Goal: Navigation & Orientation: Find specific page/section

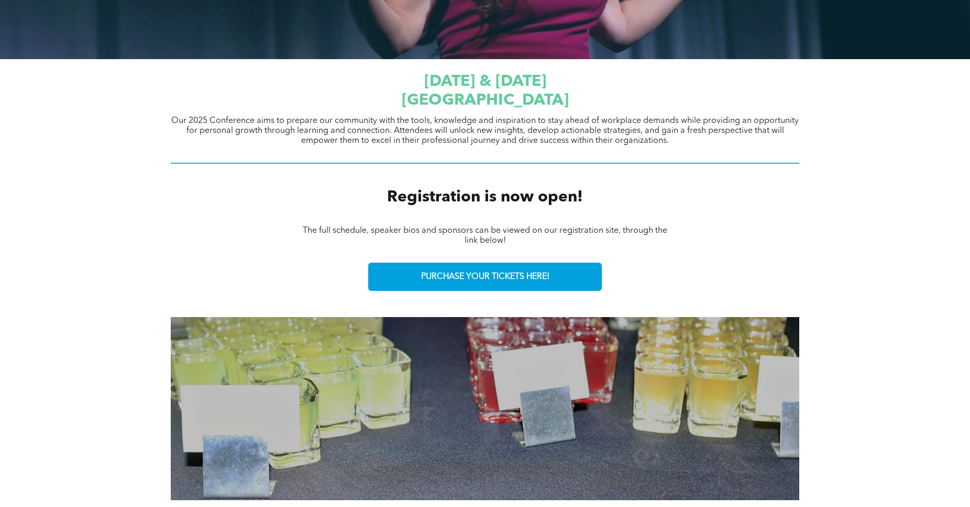
scroll to position [374, 0]
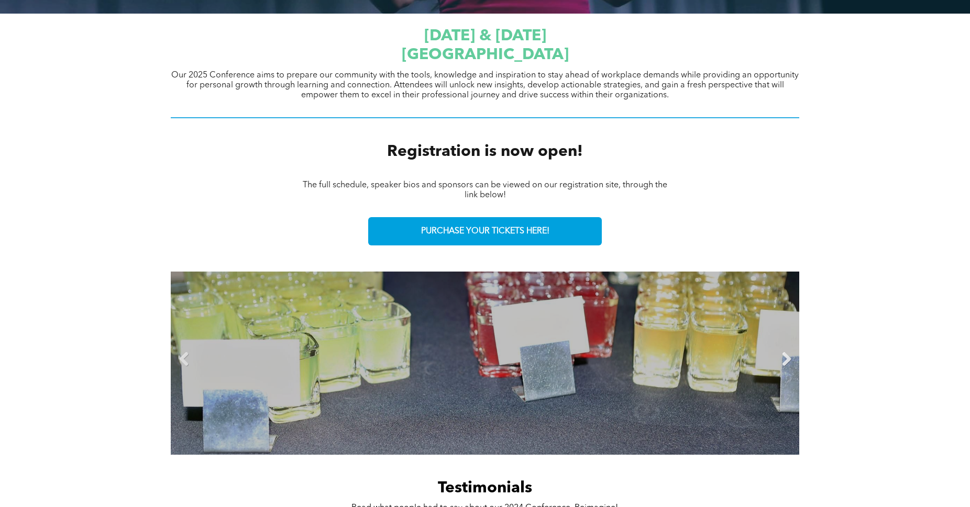
click at [781, 367] on link "Next" at bounding box center [786, 360] width 16 height 16
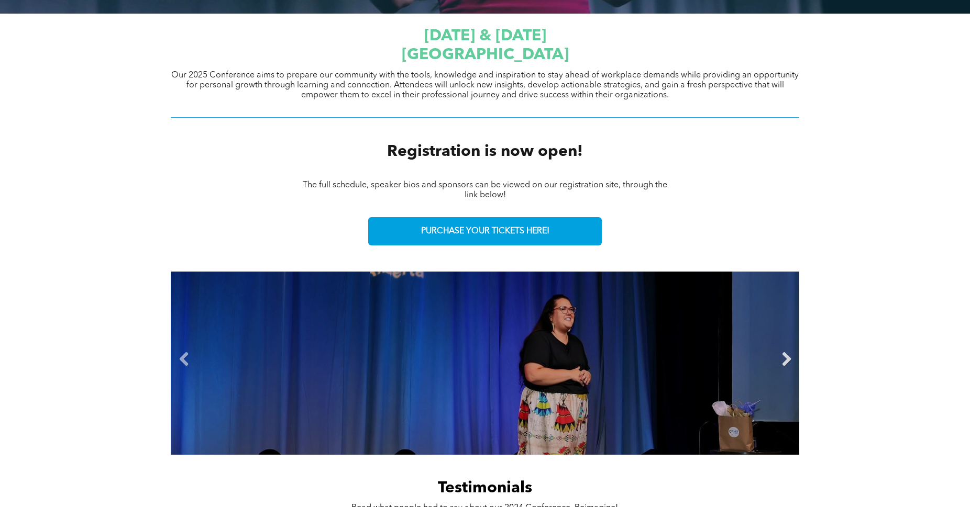
click at [781, 367] on link "Next" at bounding box center [786, 360] width 16 height 16
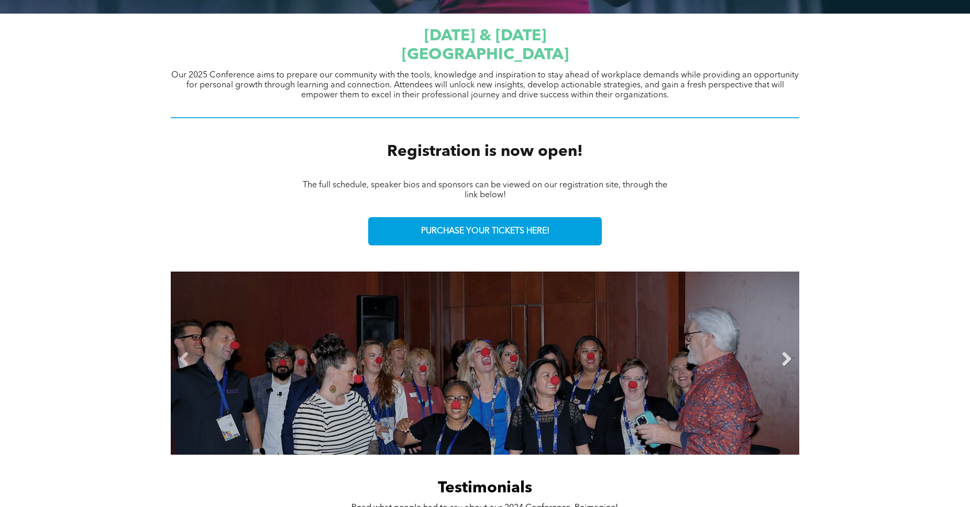
click at [781, 367] on link "Next" at bounding box center [786, 360] width 16 height 16
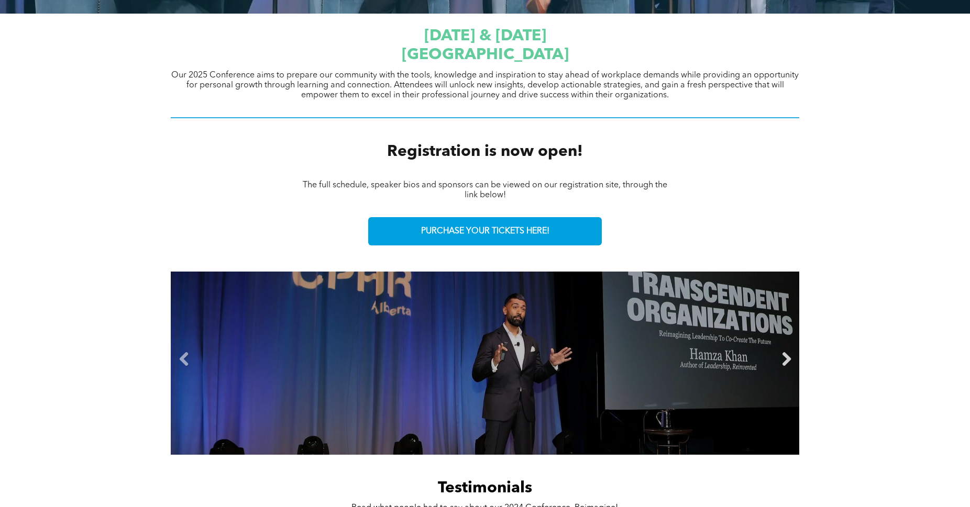
click at [781, 367] on link "Next" at bounding box center [786, 360] width 16 height 16
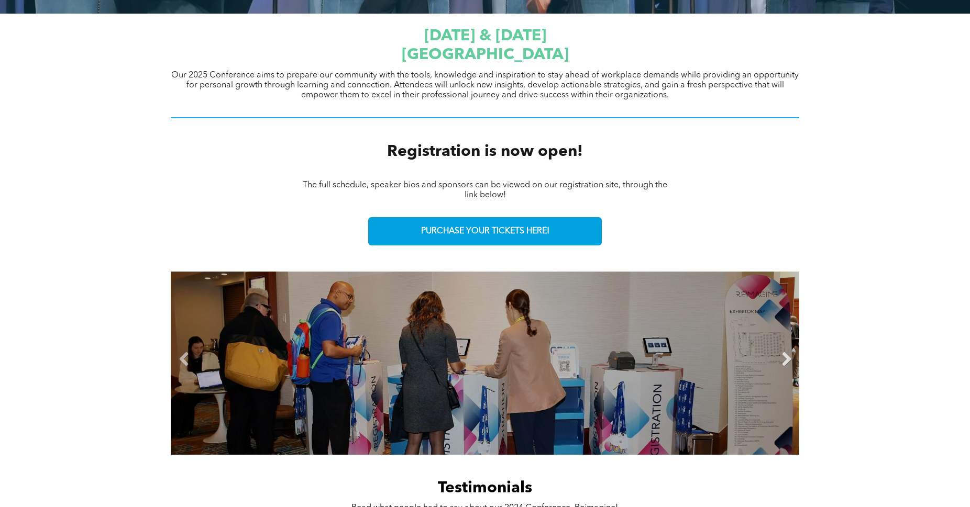
click at [781, 367] on link "Next" at bounding box center [786, 360] width 16 height 16
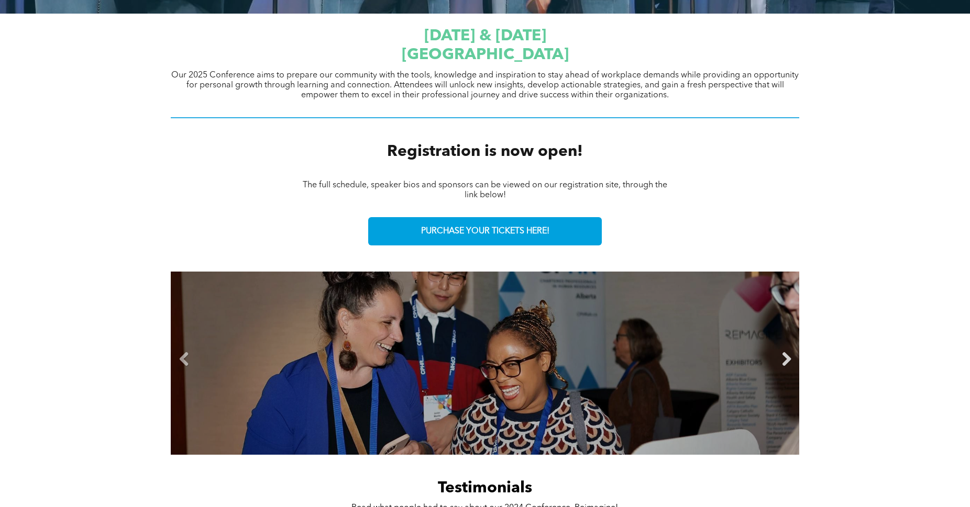
click at [781, 367] on link "Next" at bounding box center [786, 360] width 16 height 16
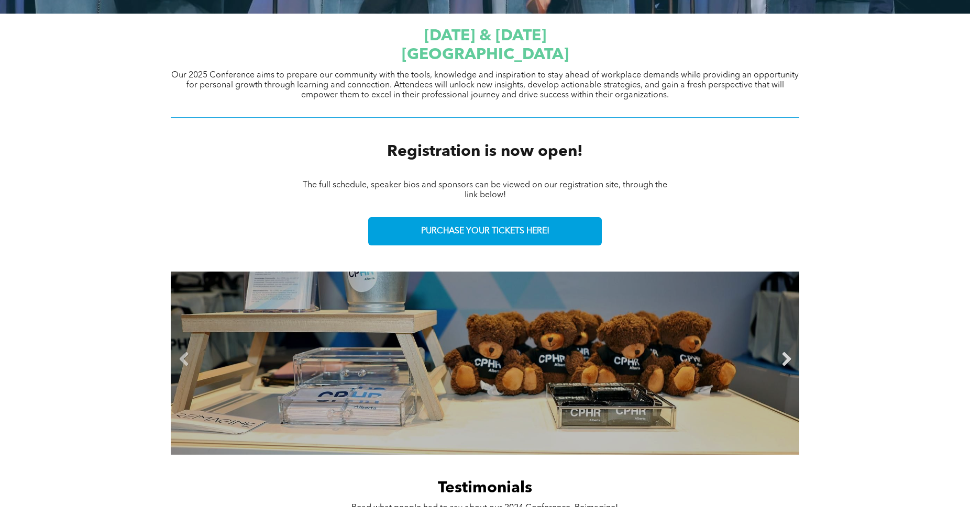
click at [781, 367] on link "Next" at bounding box center [786, 360] width 16 height 16
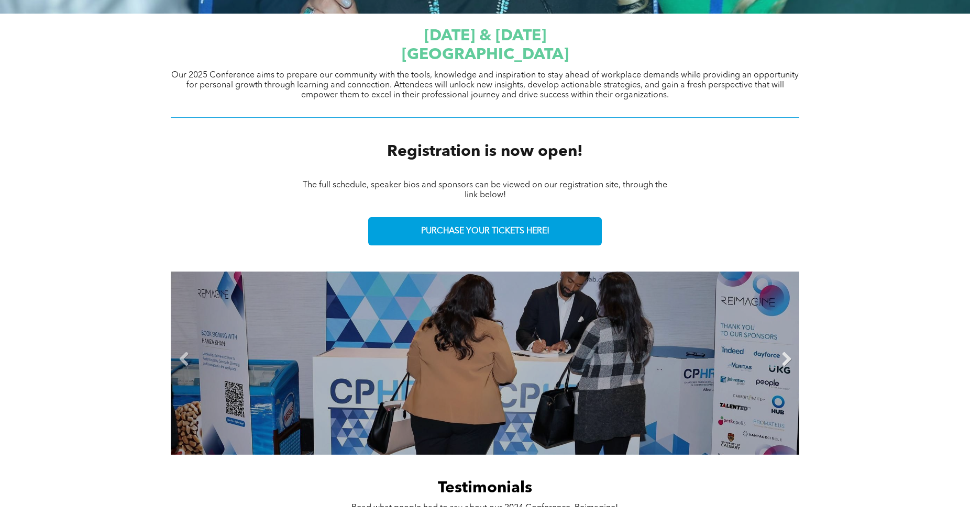
click at [781, 367] on link "Next" at bounding box center [786, 360] width 16 height 16
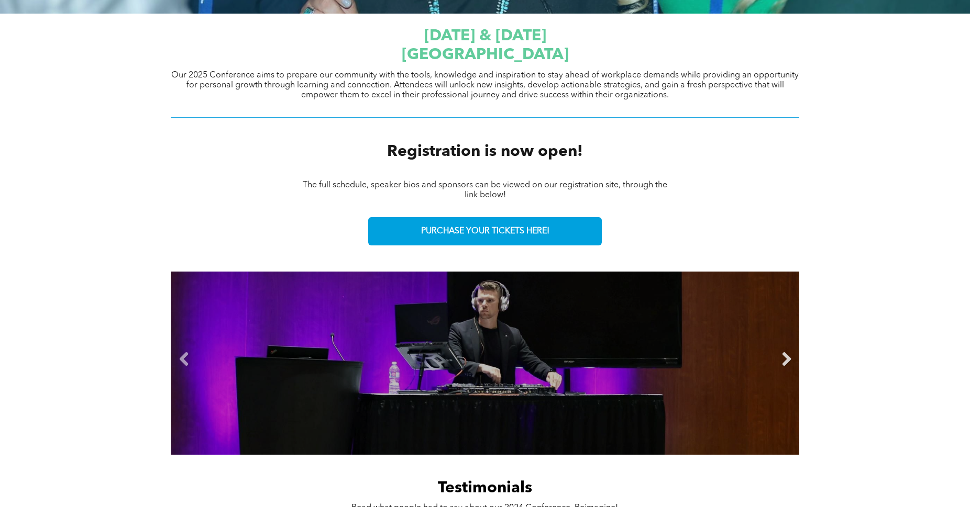
click at [781, 367] on link "Next" at bounding box center [786, 360] width 16 height 16
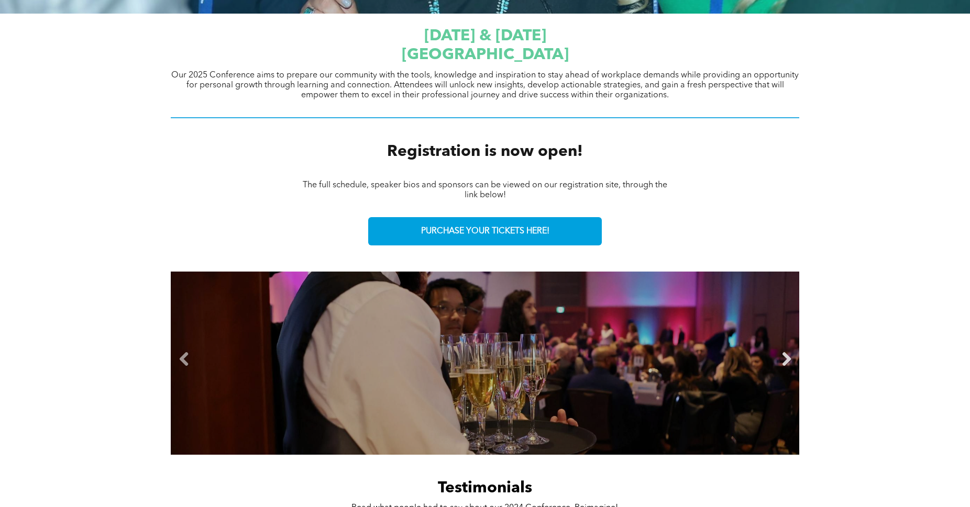
click at [781, 367] on link "Next" at bounding box center [786, 360] width 16 height 16
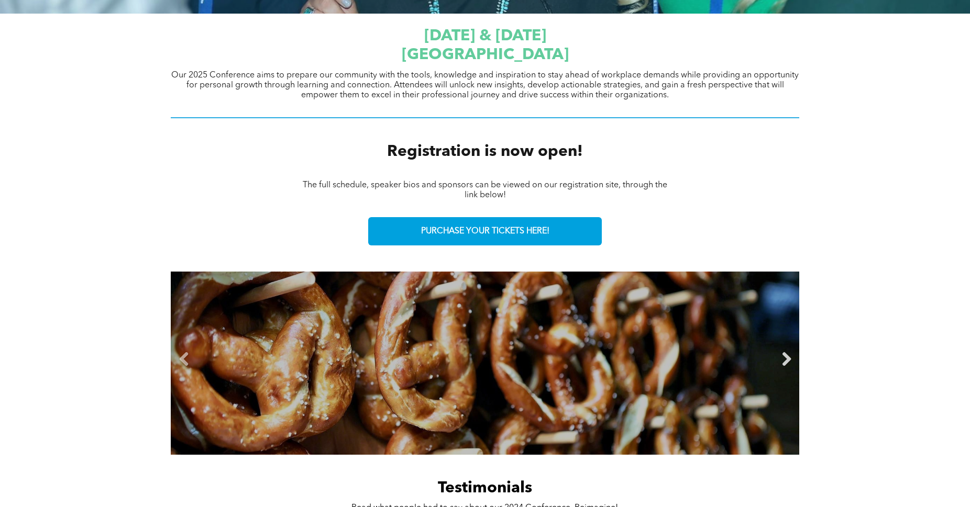
click at [781, 367] on link "Next" at bounding box center [786, 360] width 16 height 16
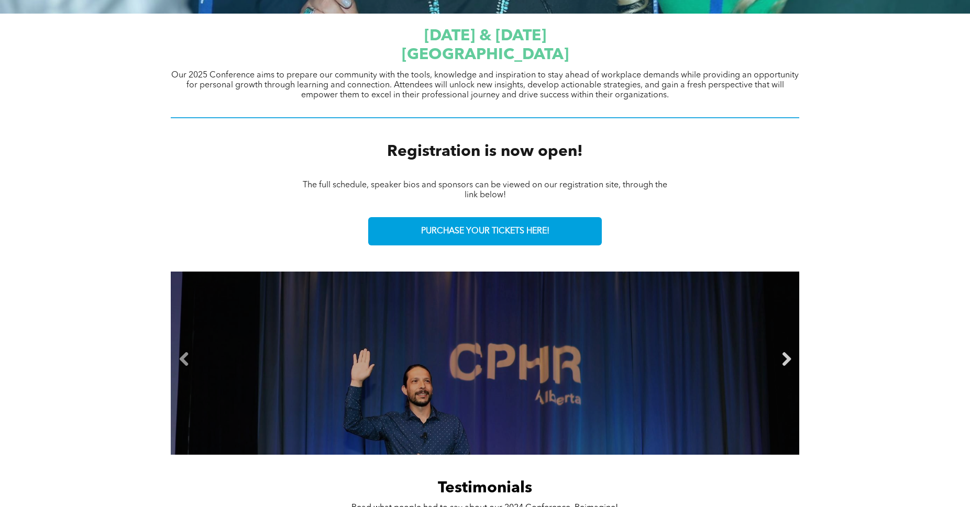
click at [781, 367] on link "Next" at bounding box center [786, 360] width 16 height 16
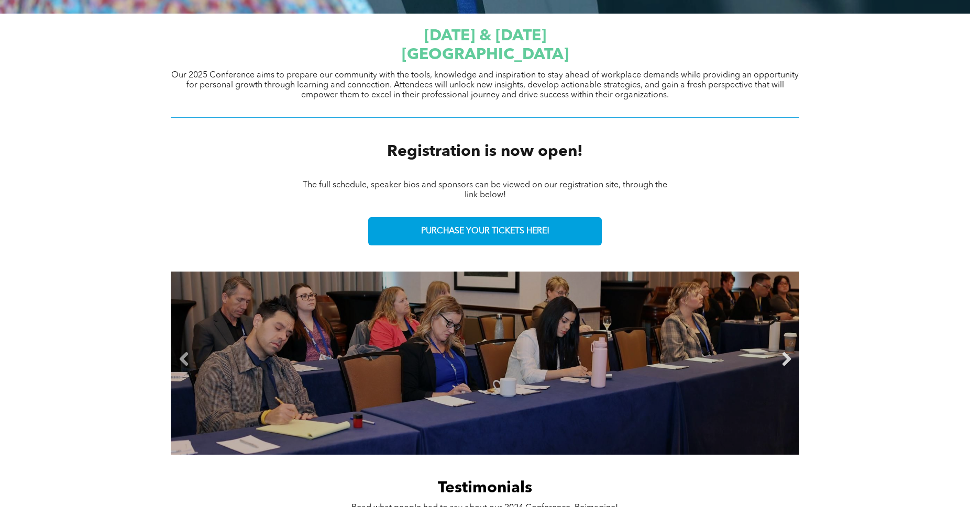
click at [781, 367] on link "Next" at bounding box center [786, 360] width 16 height 16
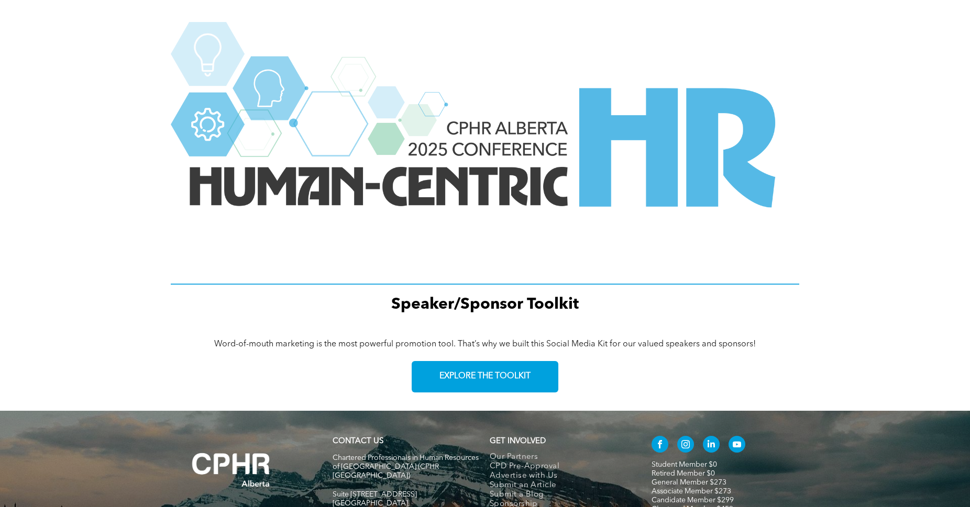
scroll to position [1459, 0]
